Goal: Check status: Check status

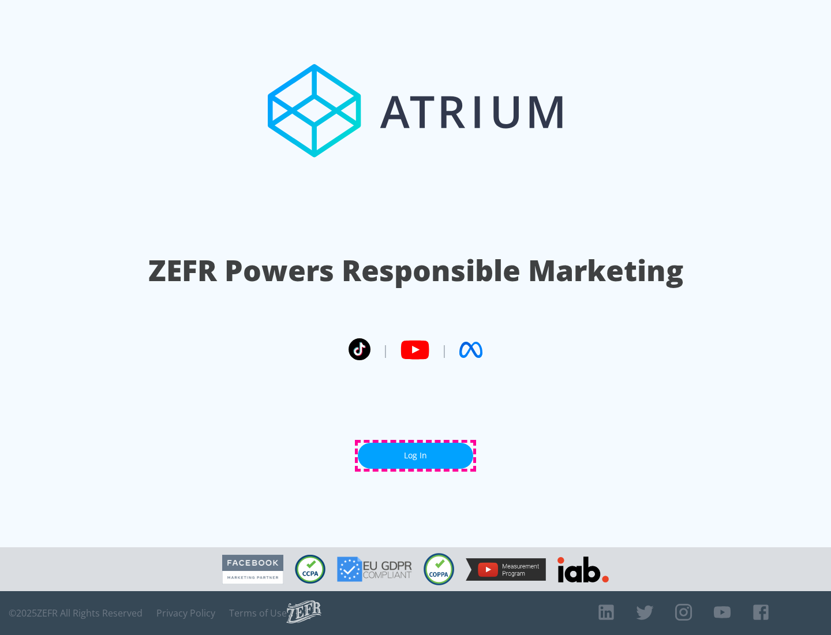
click at [416, 455] on link "Log In" at bounding box center [415, 456] width 115 height 26
